Goal: Obtain resource: Download file/media

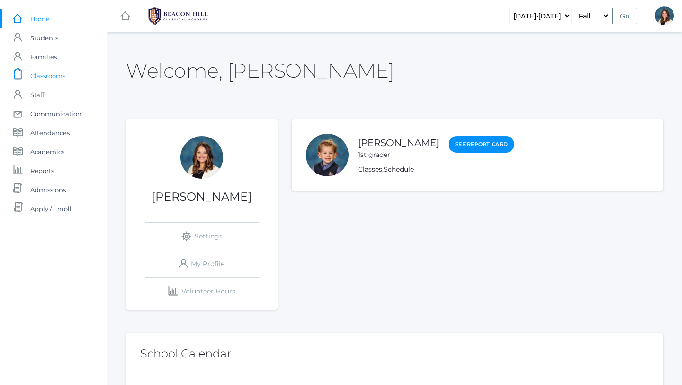
click at [59, 74] on span "Classrooms" at bounding box center [47, 75] width 35 height 19
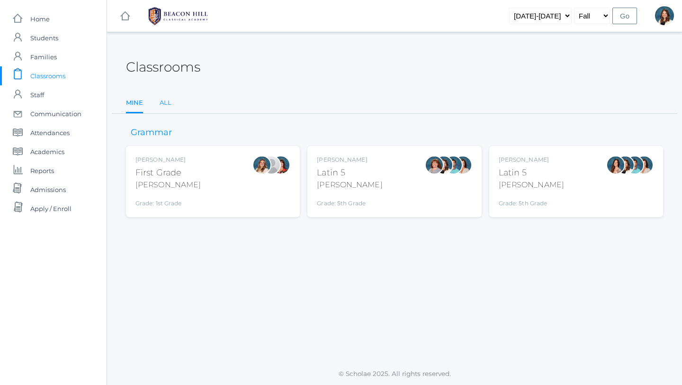
click at [166, 101] on link "All" at bounding box center [166, 102] width 12 height 19
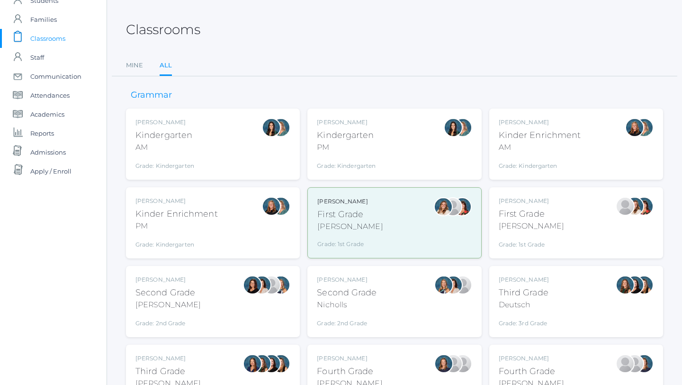
scroll to position [41, 0]
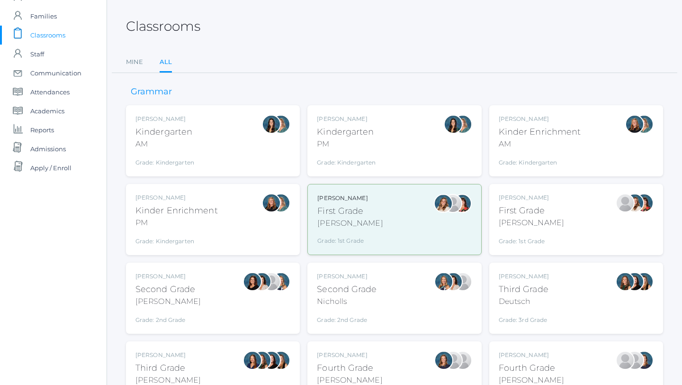
click at [357, 255] on div "Nicholls" at bounding box center [347, 301] width 60 height 11
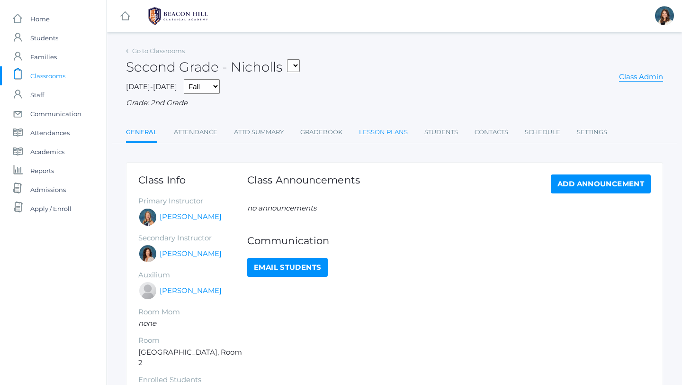
click at [374, 130] on link "Lesson Plans" at bounding box center [383, 132] width 49 height 19
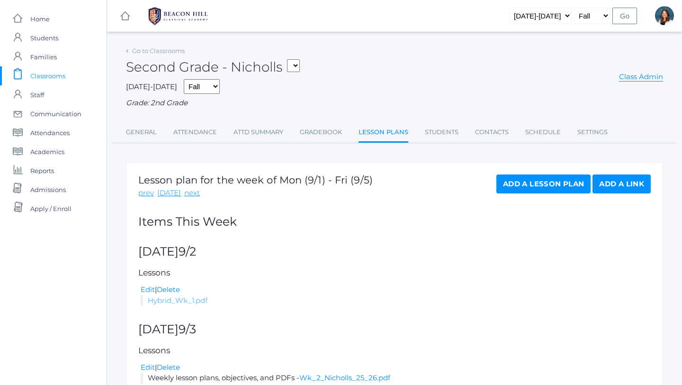
click at [172, 300] on link "Hybrid_Wk_1.pdf" at bounding box center [178, 300] width 60 height 9
